Goal: Task Accomplishment & Management: Complete application form

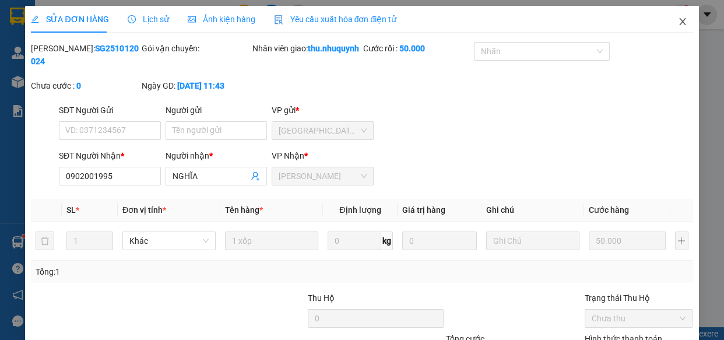
click at [678, 22] on icon "close" at bounding box center [682, 21] width 9 height 9
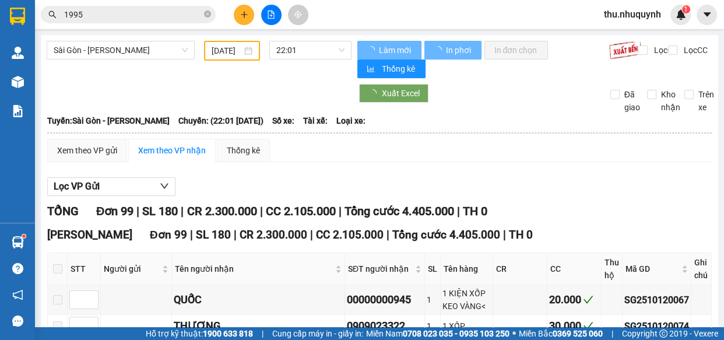
click at [103, 16] on input "1995" at bounding box center [133, 14] width 138 height 13
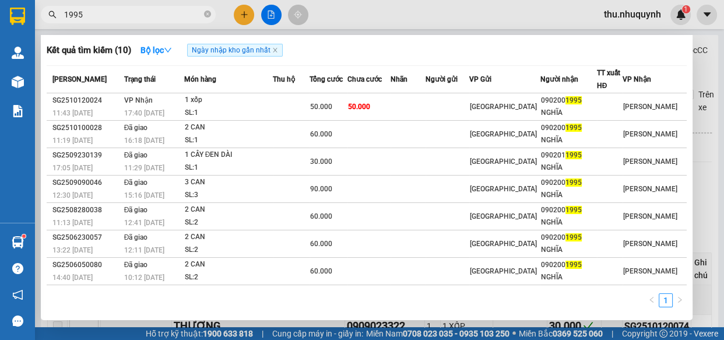
click at [103, 16] on input "1995" at bounding box center [133, 14] width 138 height 13
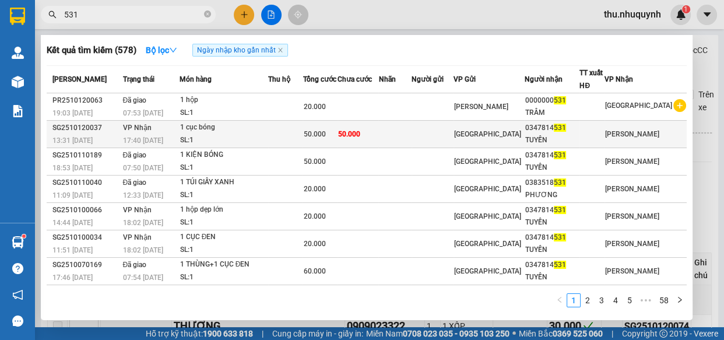
type input "531"
click at [360, 131] on span "50.000" at bounding box center [349, 134] width 22 height 8
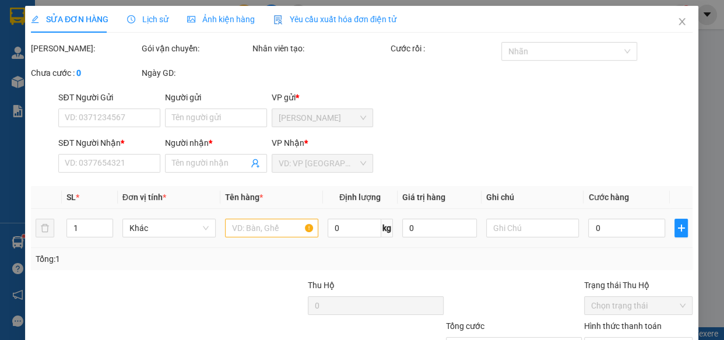
type input "0347814531"
type input "TUYỀN"
type input "50.000"
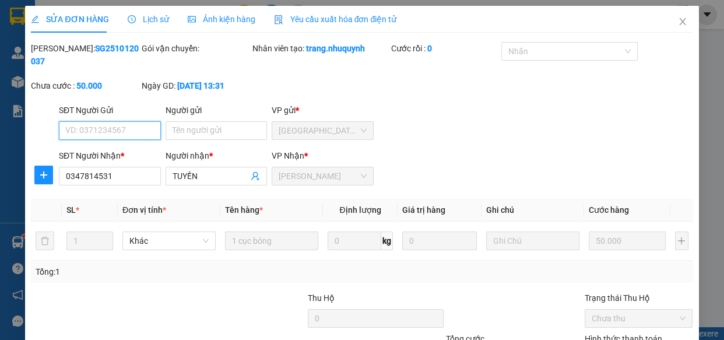
scroll to position [106, 0]
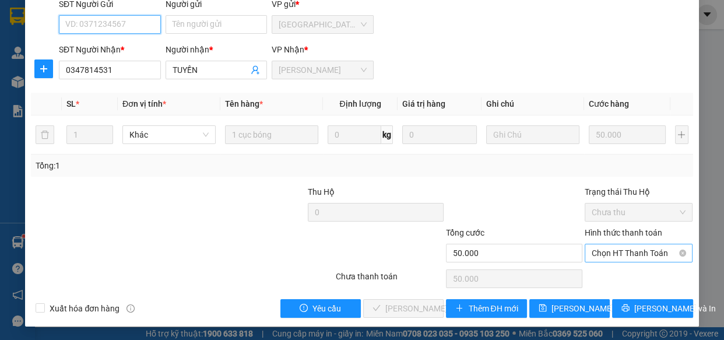
click at [632, 247] on span "Chọn HT Thanh Toán" at bounding box center [639, 252] width 94 height 17
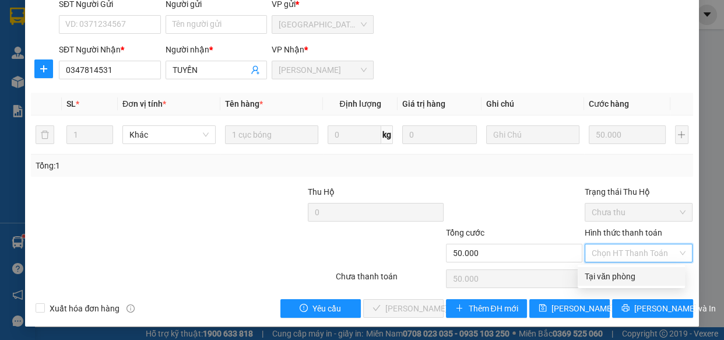
click at [618, 280] on div "Tại văn phòng" at bounding box center [631, 276] width 93 height 13
type input "0"
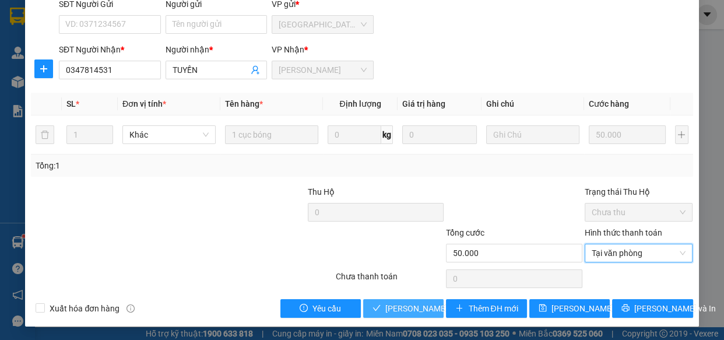
click at [392, 309] on span "[PERSON_NAME] và Giao hàng" at bounding box center [441, 308] width 112 height 13
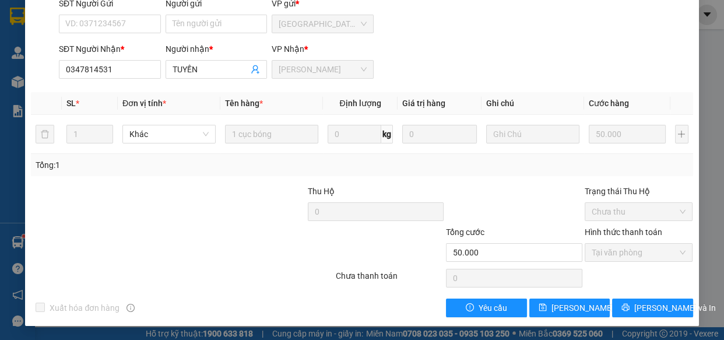
scroll to position [0, 0]
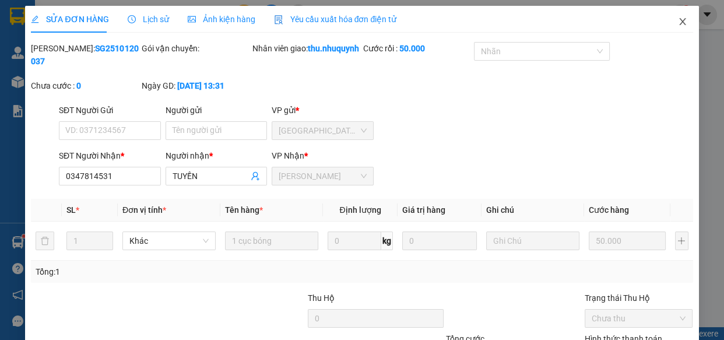
click at [678, 22] on icon "close" at bounding box center [682, 21] width 9 height 9
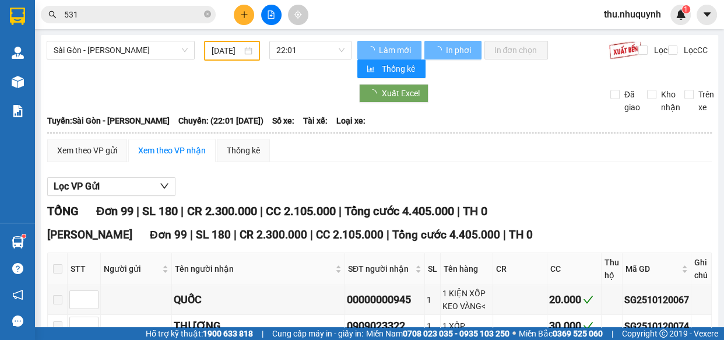
drag, startPoint x: 82, startPoint y: 3, endPoint x: 108, endPoint y: 17, distance: 29.0
click at [87, 13] on div "Kết quả tìm kiếm ( 578 ) Bộ lọc Ngày nhập kho gần nhất Mã ĐH Trạng thái Món hàn…" at bounding box center [362, 14] width 724 height 29
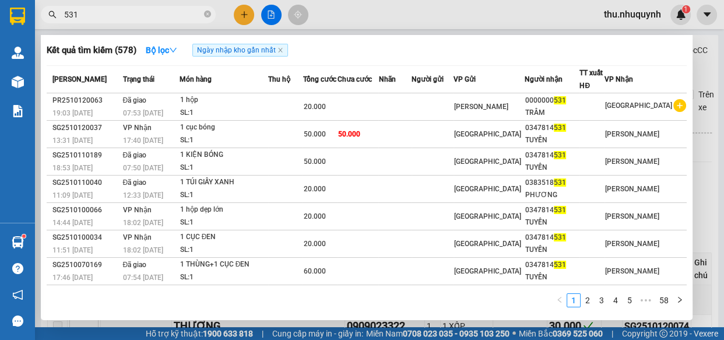
click at [108, 17] on input "531" at bounding box center [133, 14] width 138 height 13
click at [281, 48] on icon "close" at bounding box center [281, 50] width 6 height 6
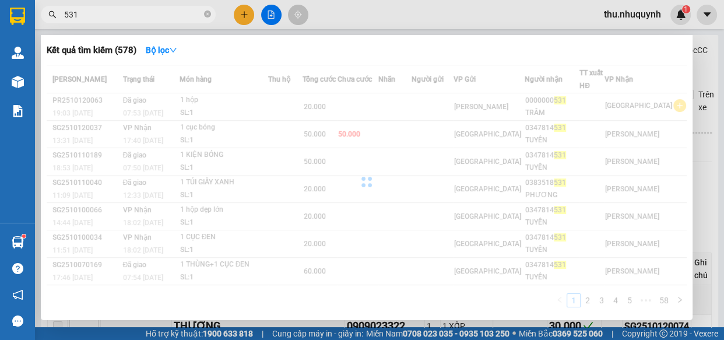
drag, startPoint x: 359, startPoint y: 9, endPoint x: 291, endPoint y: 19, distance: 69.0
click at [352, 9] on div at bounding box center [362, 170] width 724 height 340
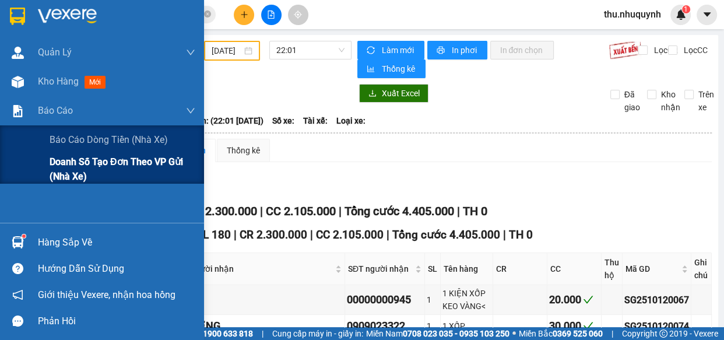
click at [78, 165] on span "Doanh số tạo đơn theo VP gửi (nhà xe)" at bounding box center [123, 169] width 146 height 29
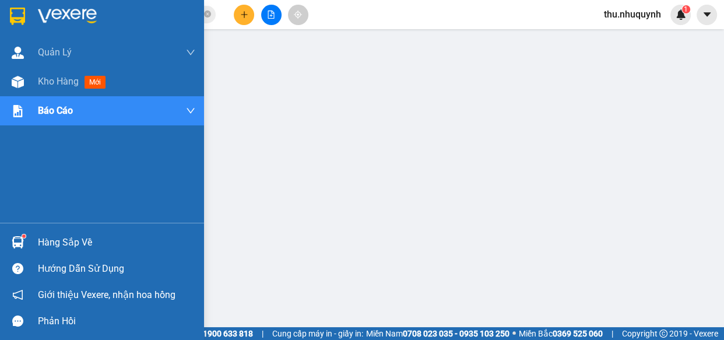
click at [33, 23] on div at bounding box center [102, 19] width 204 height 38
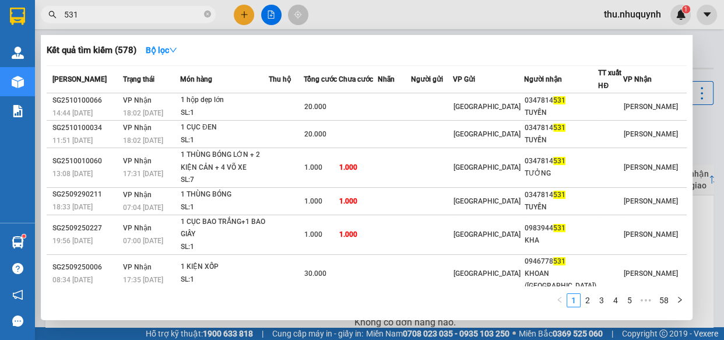
click at [170, 13] on input "531" at bounding box center [133, 14] width 138 height 13
click at [170, 13] on input "5310" at bounding box center [133, 14] width 138 height 13
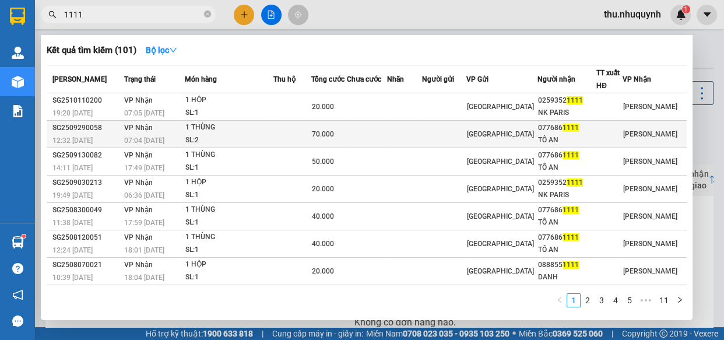
type input "1111"
click at [246, 128] on div "1 THÙNG" at bounding box center [228, 127] width 87 height 13
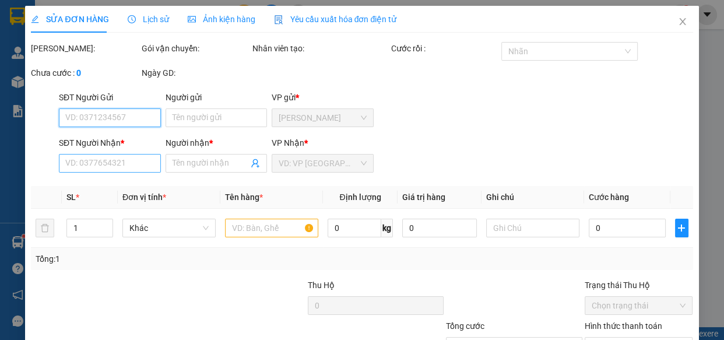
type input "0776861111"
type input "TÔ AN"
type input "70.000"
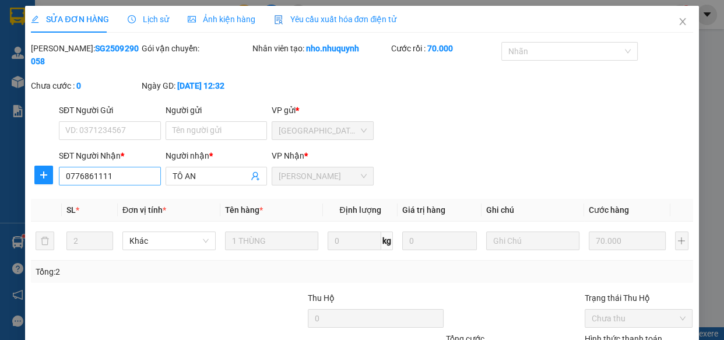
click at [115, 159] on div "SĐT Người Nhận *" at bounding box center [110, 155] width 102 height 13
click at [115, 167] on input "0776861111" at bounding box center [110, 176] width 102 height 19
click at [117, 169] on input "0776861111" at bounding box center [110, 176] width 102 height 19
paste input "388414513"
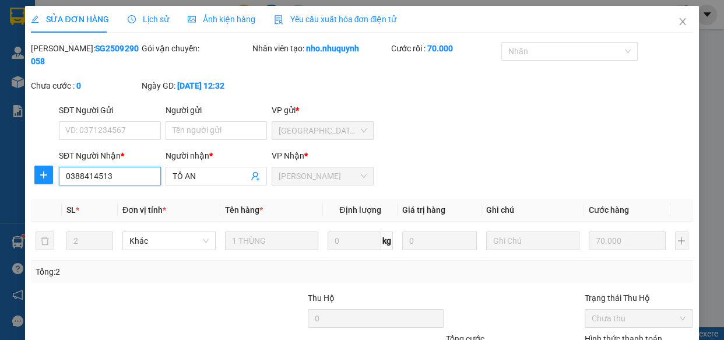
type input "0776861111"
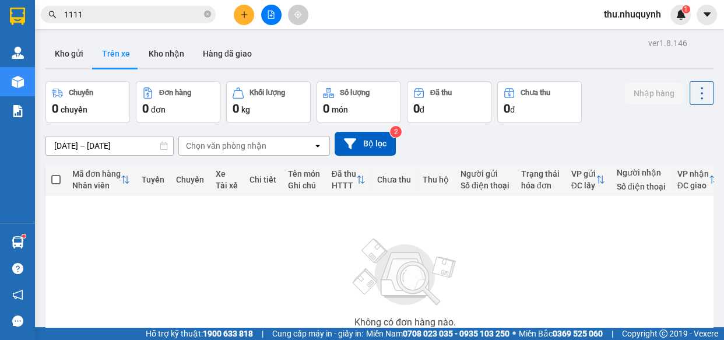
click at [169, 9] on input "1111" at bounding box center [133, 14] width 138 height 13
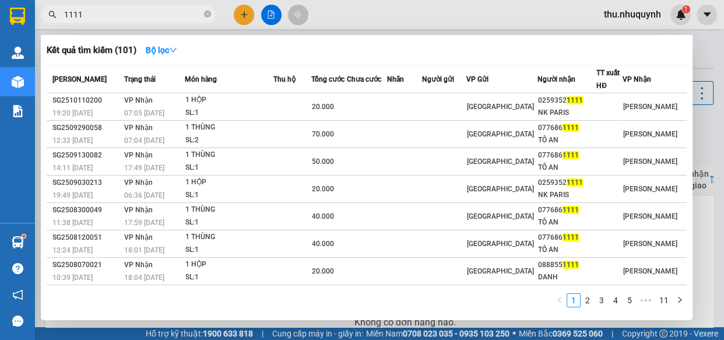
click at [169, 9] on input "1111" at bounding box center [133, 14] width 138 height 13
paste input "077686"
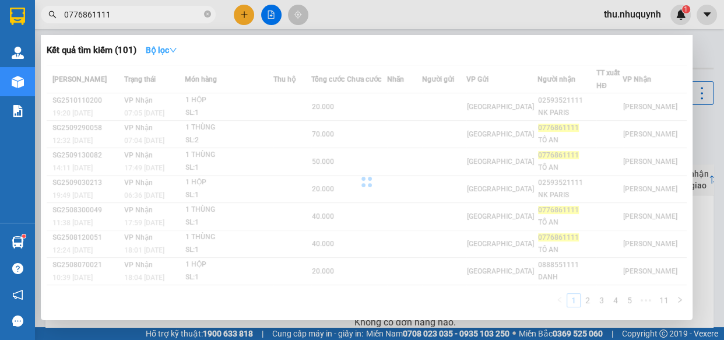
type input "0776861111"
click at [165, 52] on strong "Bộ lọc" at bounding box center [161, 49] width 31 height 9
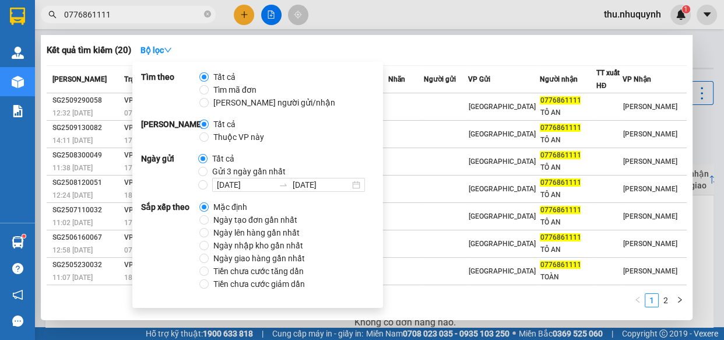
click at [233, 242] on span "Ngày nhập kho gần nhất" at bounding box center [258, 245] width 99 height 13
click at [209, 242] on input "Ngày nhập kho gần nhất" at bounding box center [203, 245] width 9 height 9
radio input "true"
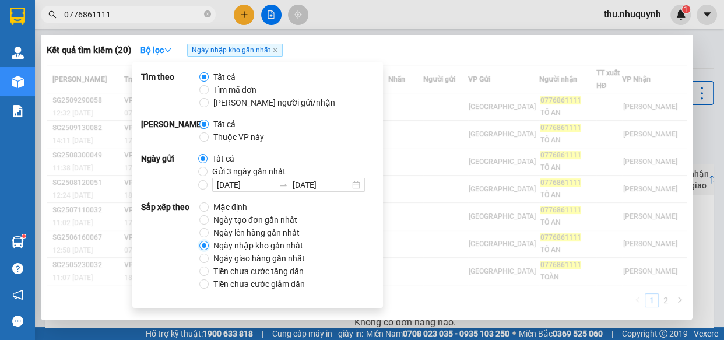
radio input "false"
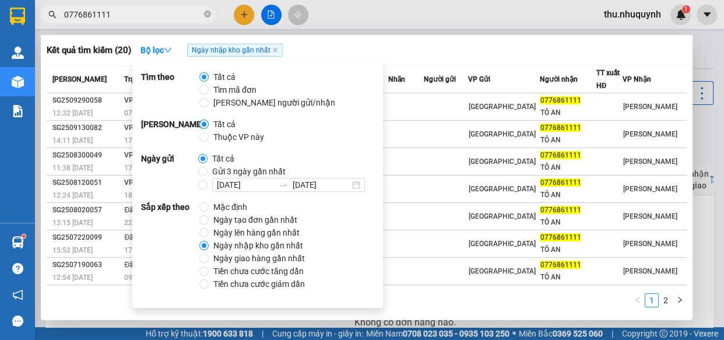
click at [457, 54] on div "Kết quả tìm kiếm ( 20 ) Bộ lọc Ngày nhập kho gần nhất" at bounding box center [367, 50] width 640 height 19
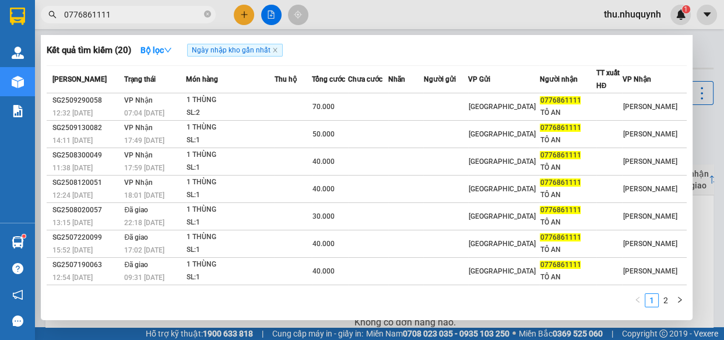
click at [170, 12] on input "0776861111" at bounding box center [133, 14] width 138 height 13
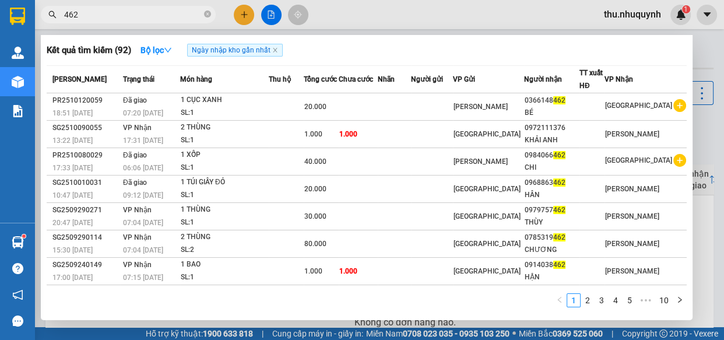
type input "462"
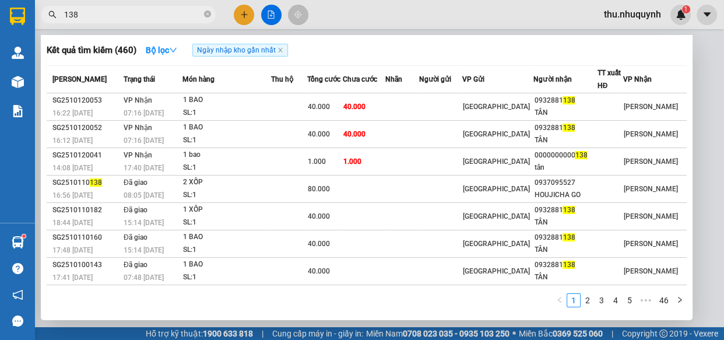
click at [101, 20] on input "138" at bounding box center [133, 14] width 138 height 13
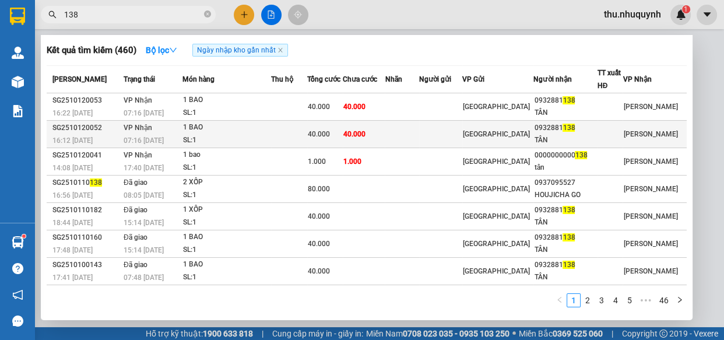
click at [408, 122] on td at bounding box center [402, 134] width 34 height 27
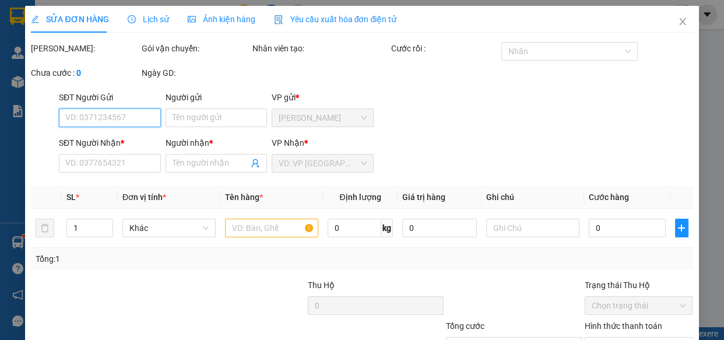
type input "0932881138"
type input "TÂN"
type input "40.000"
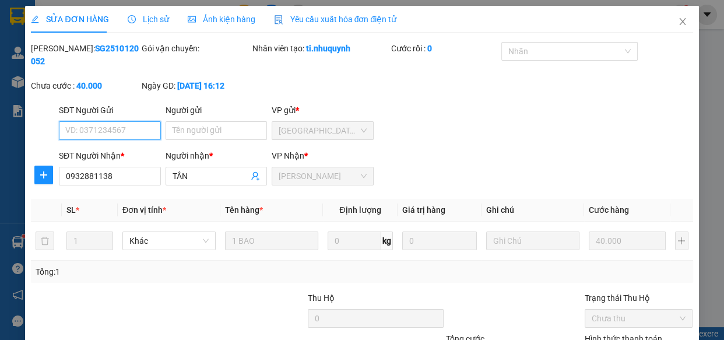
scroll to position [106, 0]
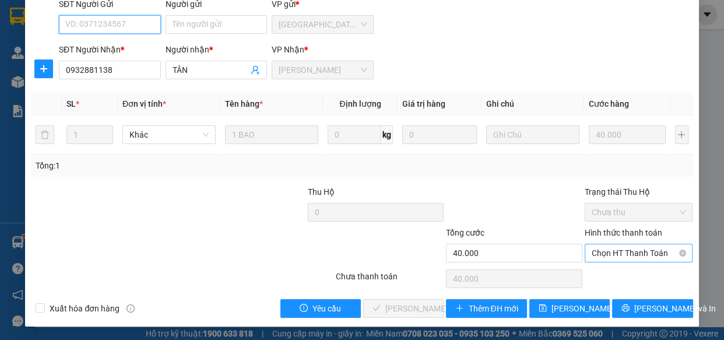
click at [626, 256] on span "Chọn HT Thanh Toán" at bounding box center [639, 252] width 94 height 17
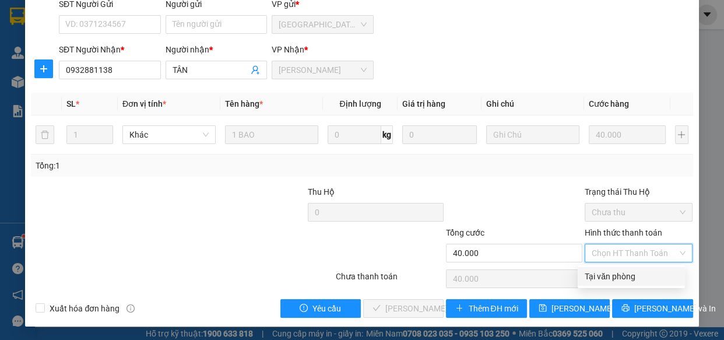
click at [626, 281] on div "Tại văn phòng" at bounding box center [631, 276] width 93 height 13
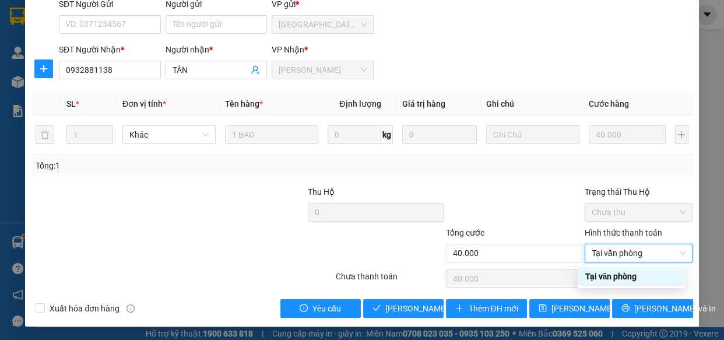
type input "0"
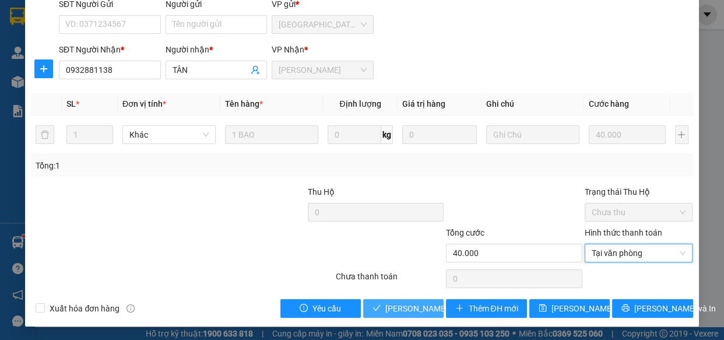
click at [402, 312] on span "[PERSON_NAME] và Giao hàng" at bounding box center [441, 308] width 112 height 13
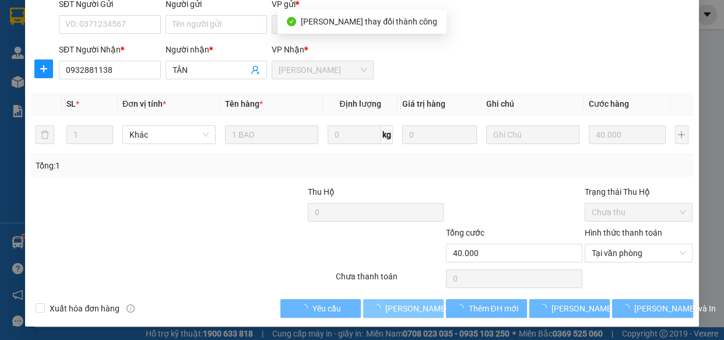
scroll to position [0, 0]
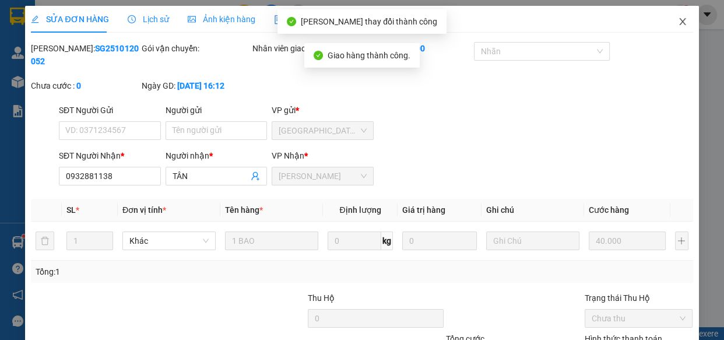
click at [679, 24] on icon "close" at bounding box center [682, 21] width 6 height 7
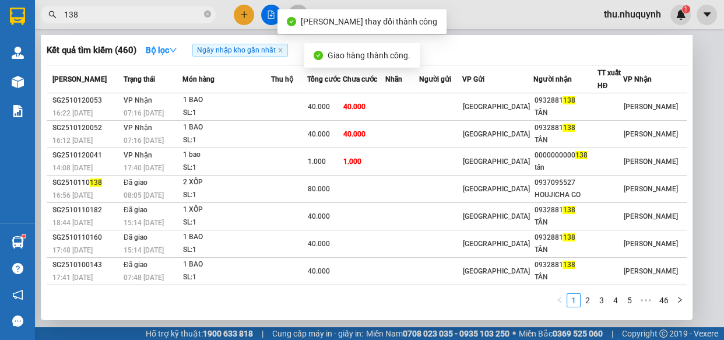
drag, startPoint x: 131, startPoint y: 7, endPoint x: 132, endPoint y: 15, distance: 7.6
click at [131, 14] on span "138" at bounding box center [128, 14] width 175 height 17
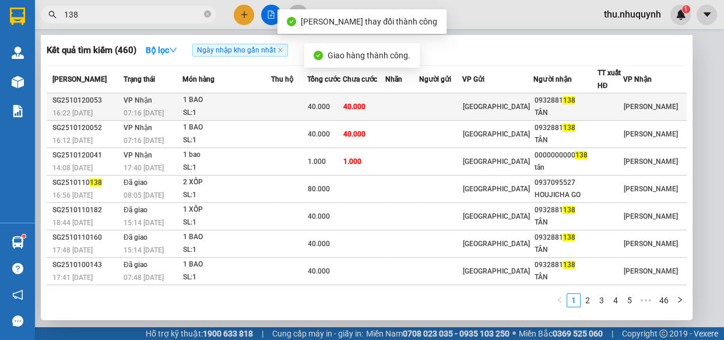
click at [366, 108] on span "40.000" at bounding box center [355, 107] width 22 height 8
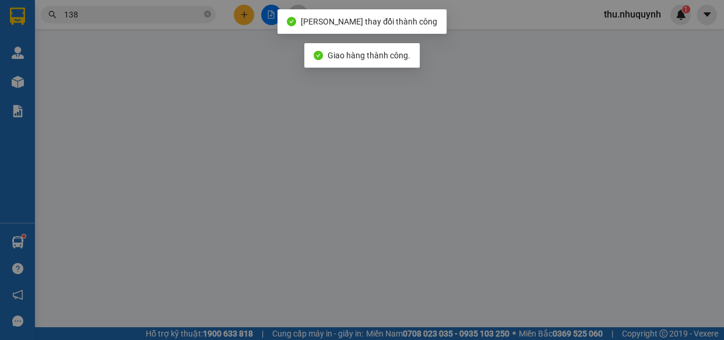
type input "0932881138"
type input "TÂN"
type input "40.000"
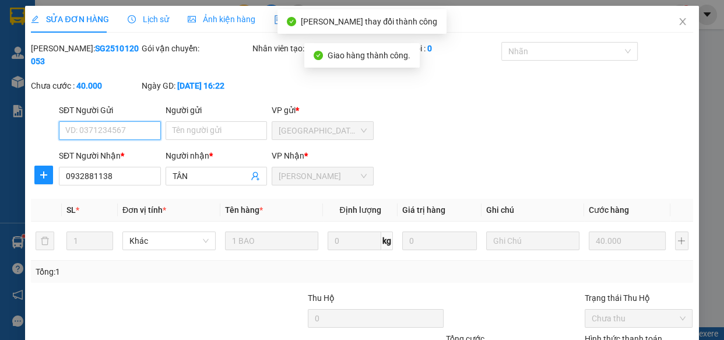
scroll to position [106, 0]
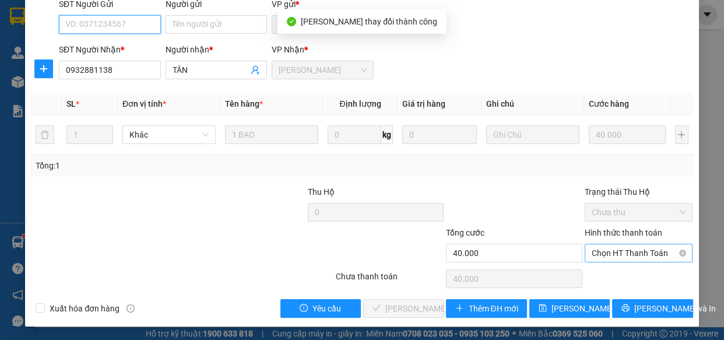
click at [628, 260] on span "Chọn HT Thanh Toán" at bounding box center [639, 252] width 94 height 17
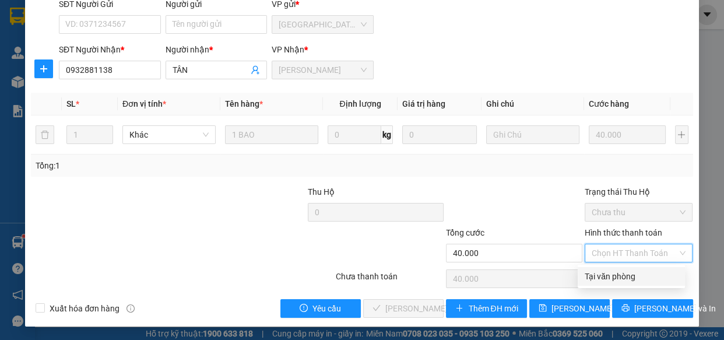
click at [611, 278] on div "Tại văn phòng" at bounding box center [631, 276] width 93 height 13
type input "0"
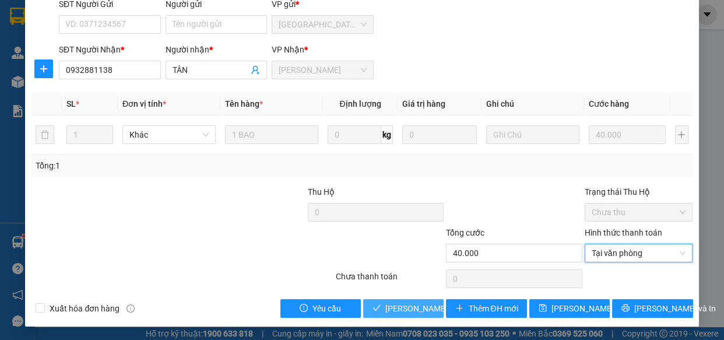
drag, startPoint x: 388, startPoint y: 307, endPoint x: 401, endPoint y: 278, distance: 31.6
click at [389, 307] on span "[PERSON_NAME] và Giao hàng" at bounding box center [441, 308] width 112 height 13
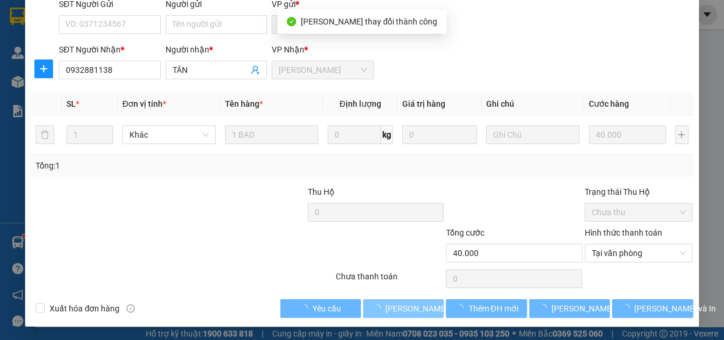
scroll to position [0, 0]
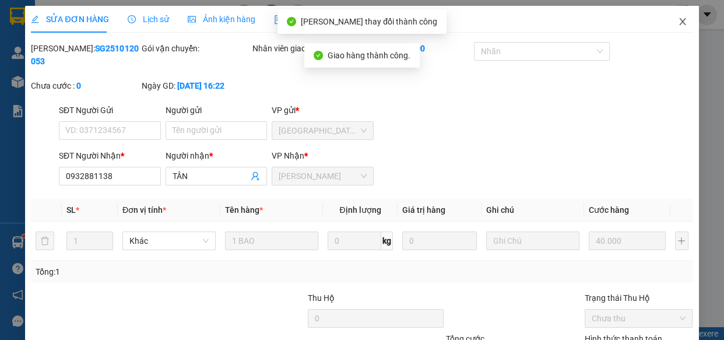
click at [674, 17] on span "Close" at bounding box center [683, 22] width 33 height 33
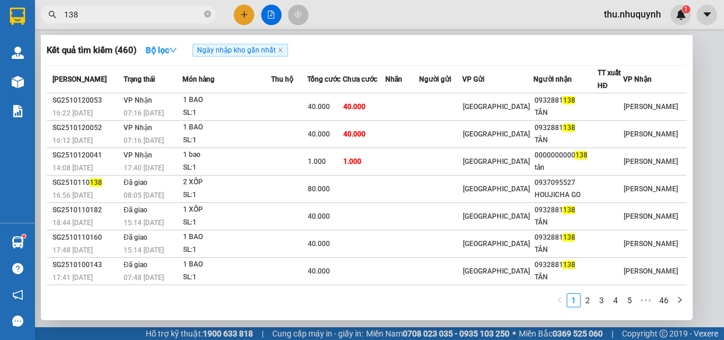
click at [87, 19] on input "138" at bounding box center [133, 14] width 138 height 13
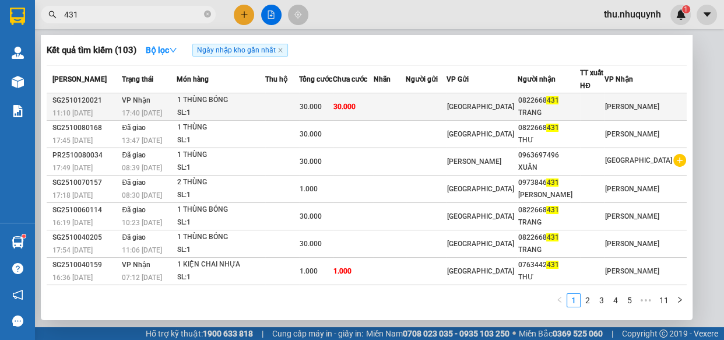
type input "431"
click at [373, 112] on td "30.000" at bounding box center [353, 106] width 40 height 27
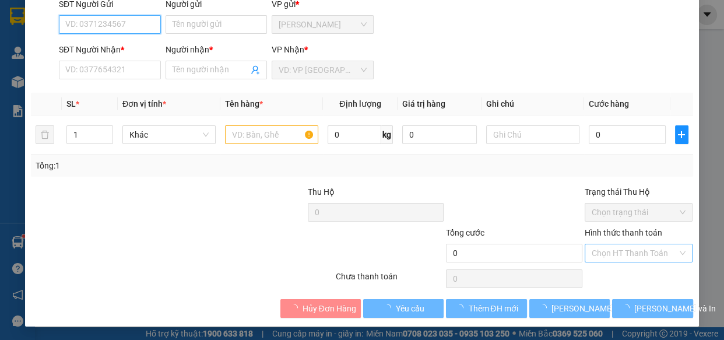
type input "0822668431"
type input "TRANG"
type input "30.000"
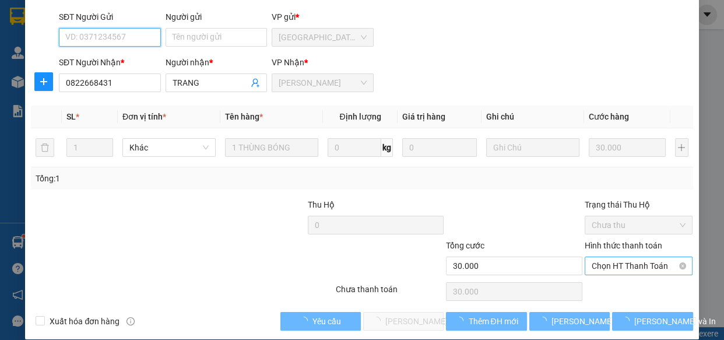
scroll to position [106, 0]
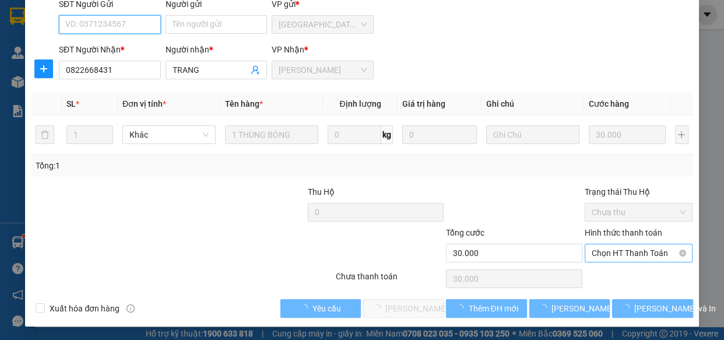
click at [608, 249] on span "Chọn HT Thanh Toán" at bounding box center [639, 252] width 94 height 17
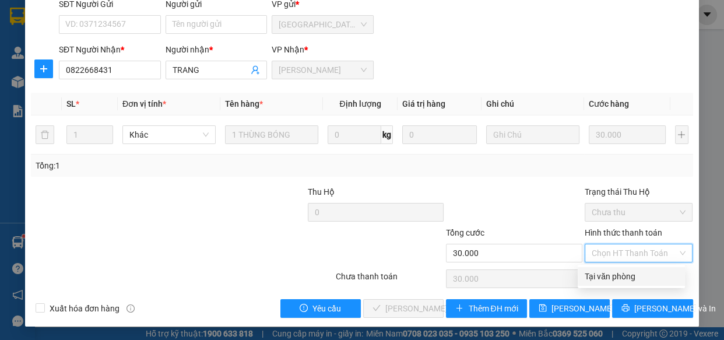
drag, startPoint x: 607, startPoint y: 274, endPoint x: 581, endPoint y: 282, distance: 26.4
click at [605, 275] on div "Tại văn phòng" at bounding box center [631, 276] width 93 height 13
type input "0"
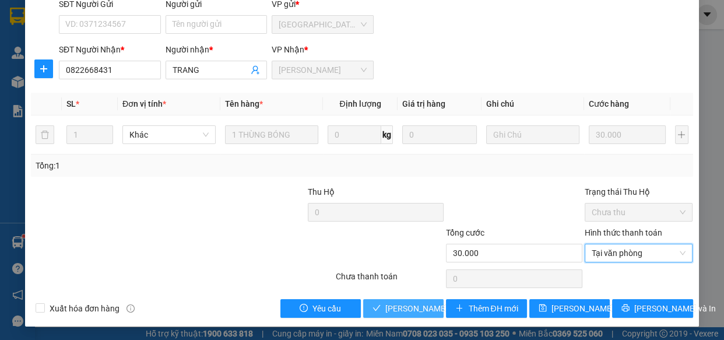
click at [420, 315] on button "[PERSON_NAME] và Giao hàng" at bounding box center [403, 308] width 80 height 19
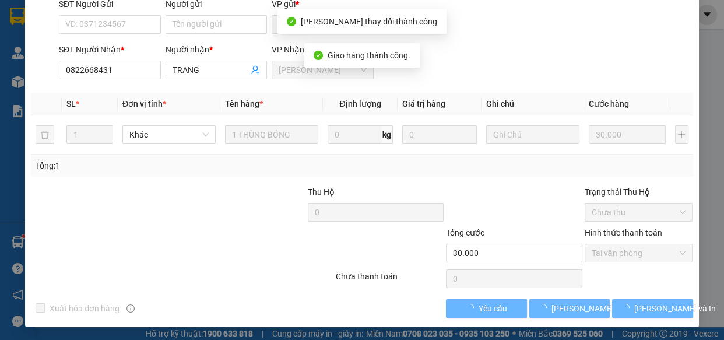
scroll to position [119, 0]
